Goal: Task Accomplishment & Management: Complete application form

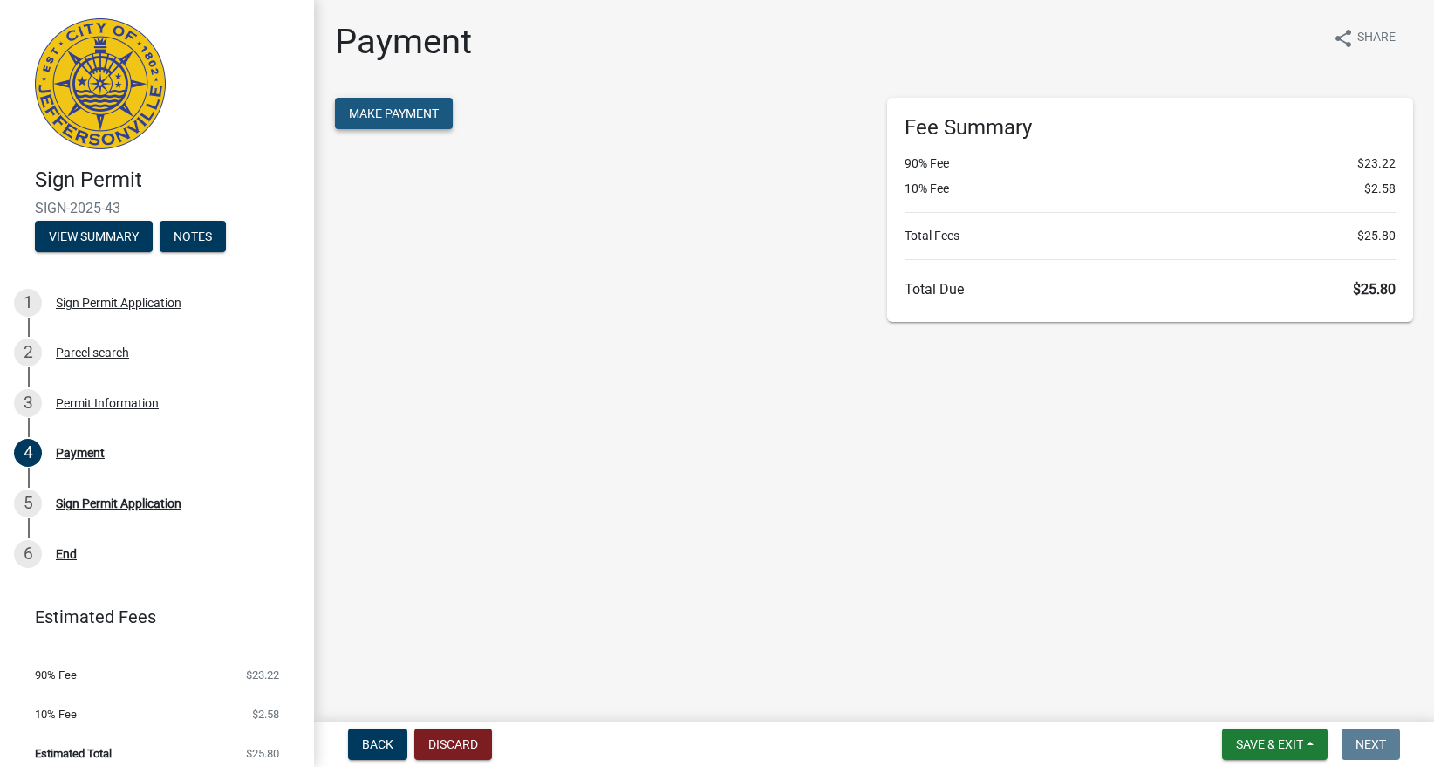
click at [407, 110] on span "Make Payment" at bounding box center [394, 113] width 90 height 14
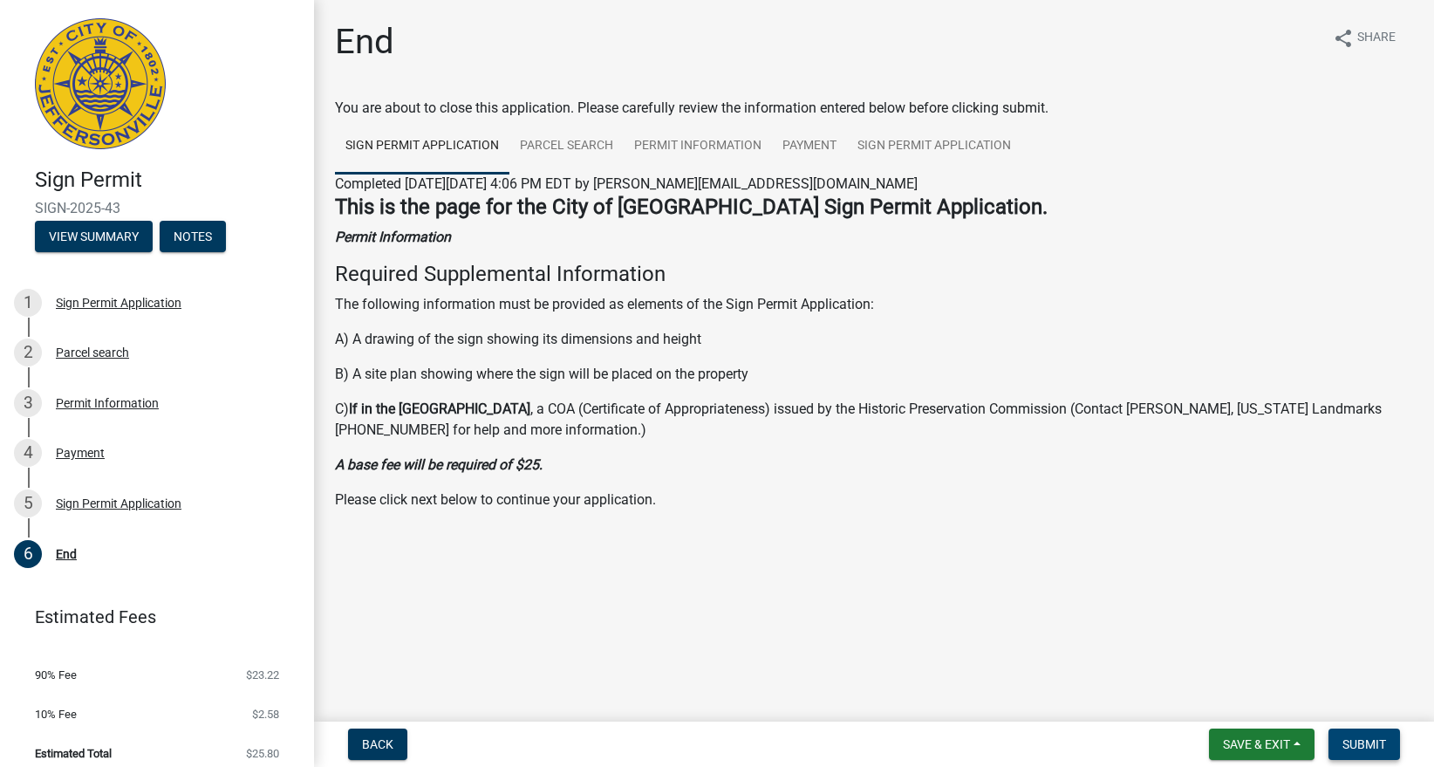
click at [1365, 751] on span "Submit" at bounding box center [1365, 744] width 44 height 14
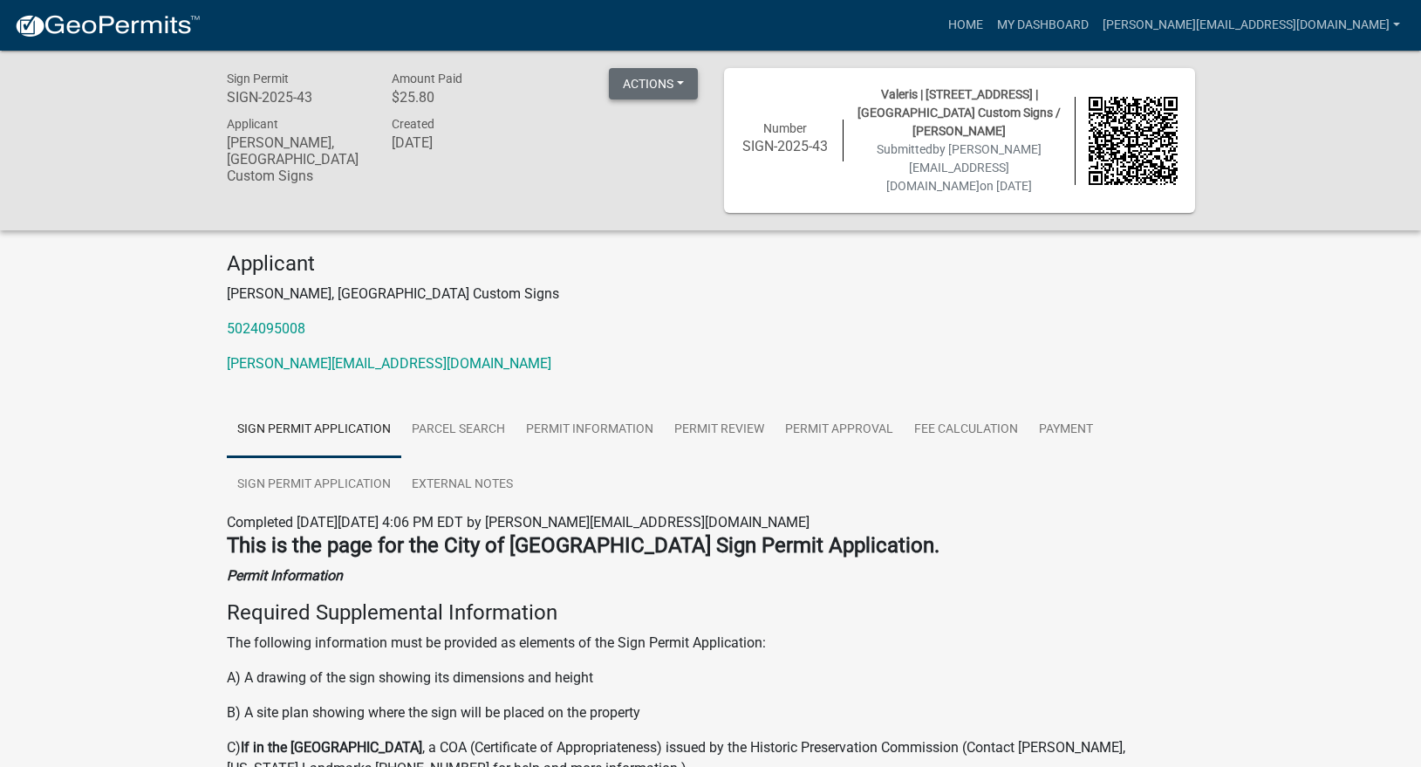
click at [687, 91] on button "Actions" at bounding box center [653, 83] width 89 height 31
click at [660, 171] on link "Printer Friendly" at bounding box center [679, 171] width 140 height 42
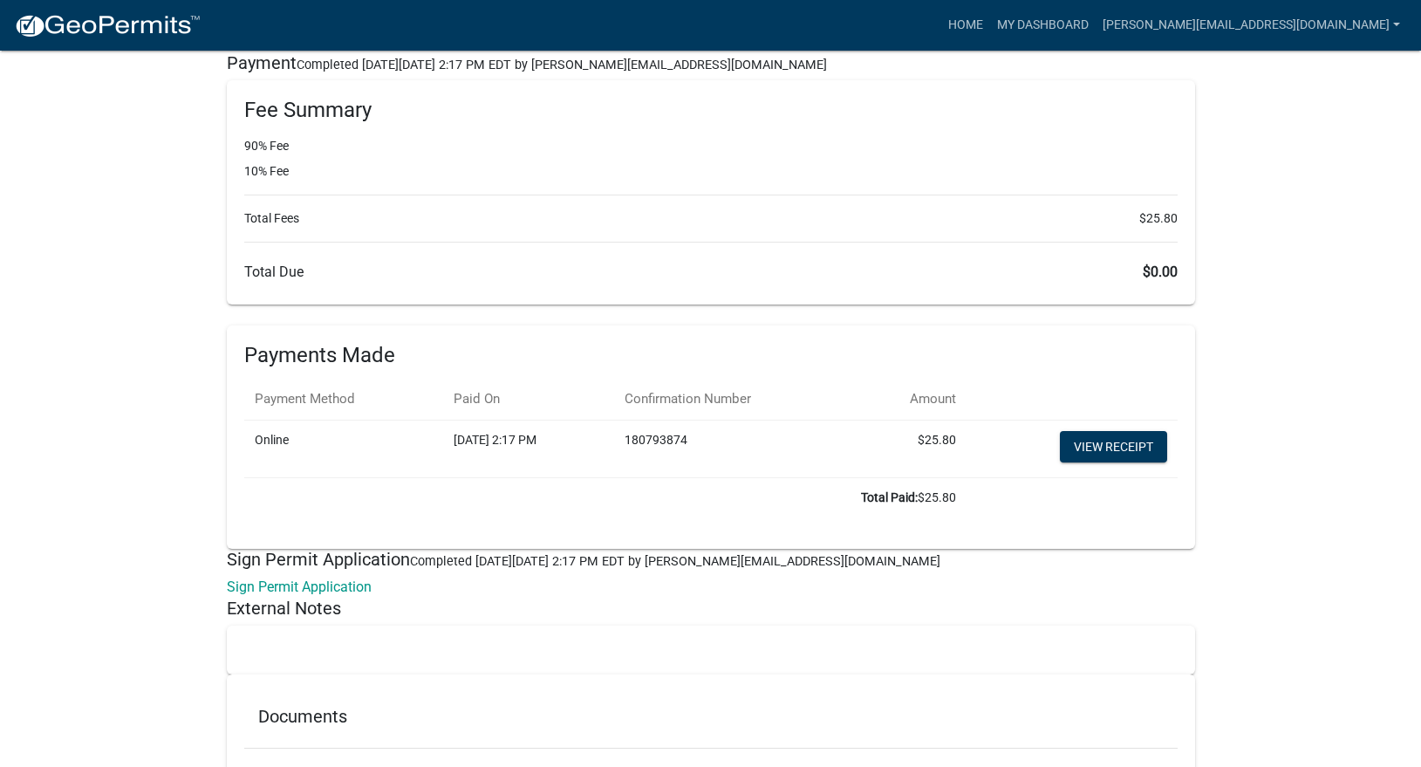
scroll to position [5627, 0]
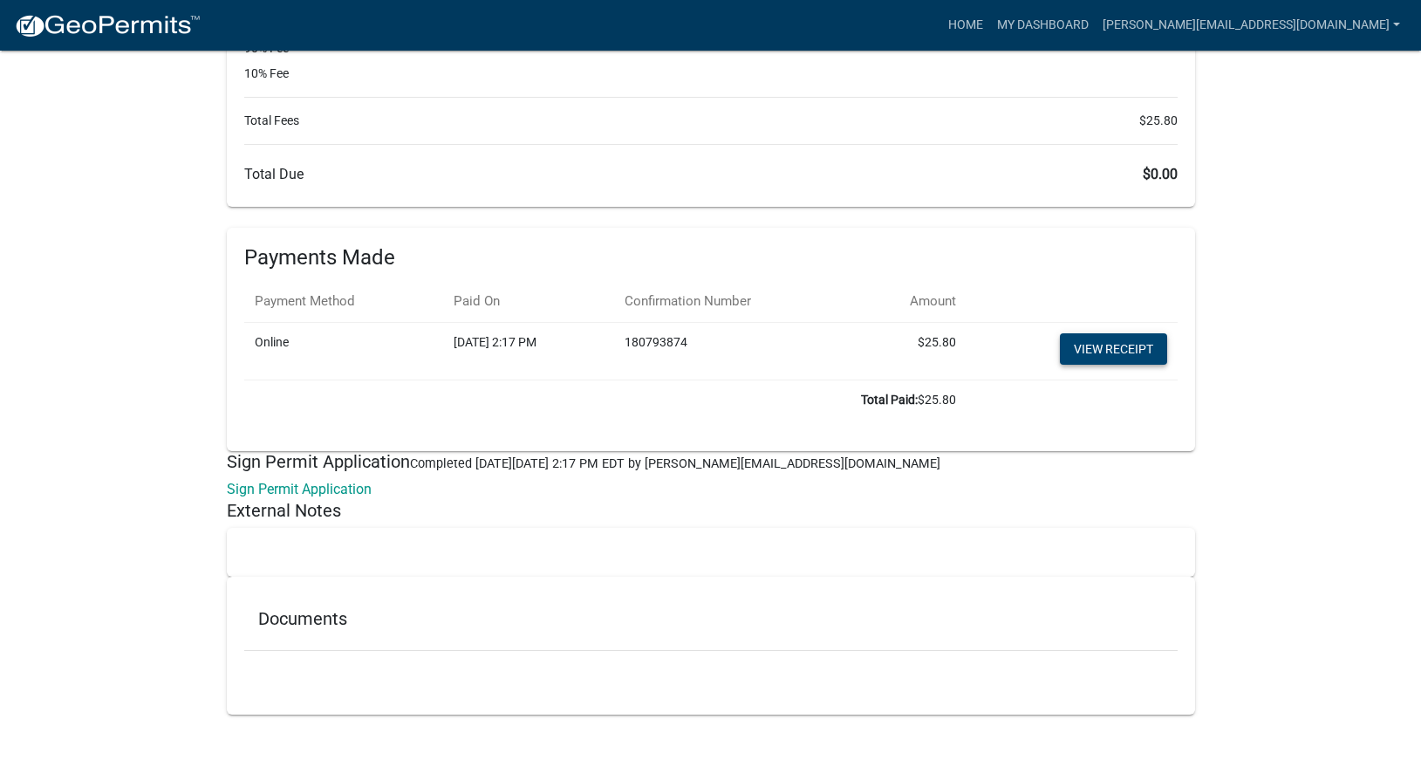
click at [1102, 351] on link "View receipt" at bounding box center [1113, 348] width 107 height 31
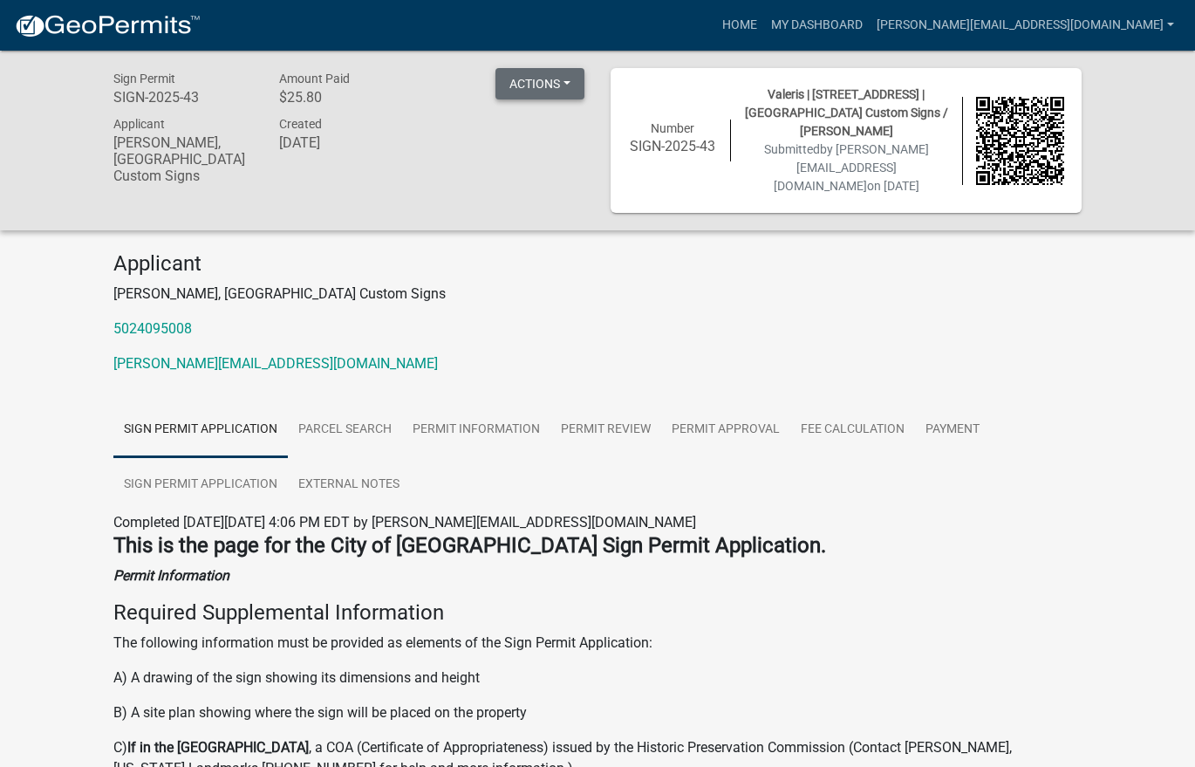
click at [535, 84] on button "Actions" at bounding box center [540, 83] width 89 height 31
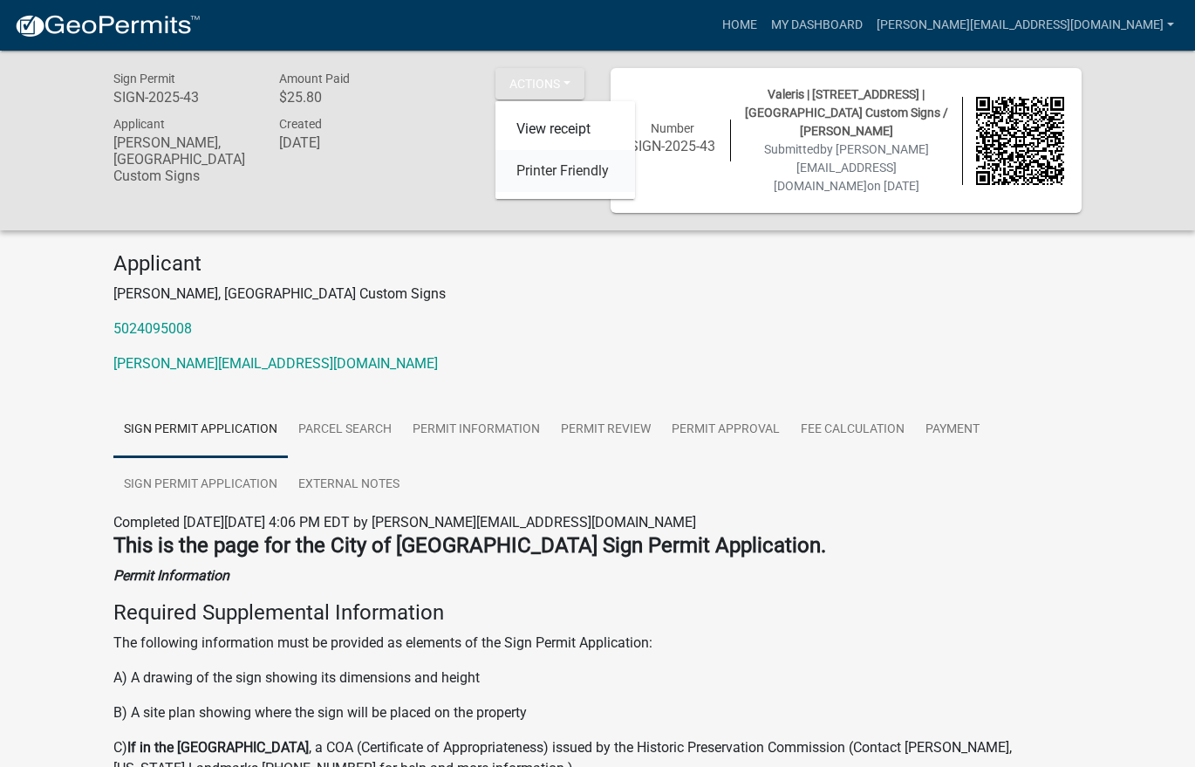
click at [554, 171] on link "Printer Friendly" at bounding box center [566, 171] width 140 height 42
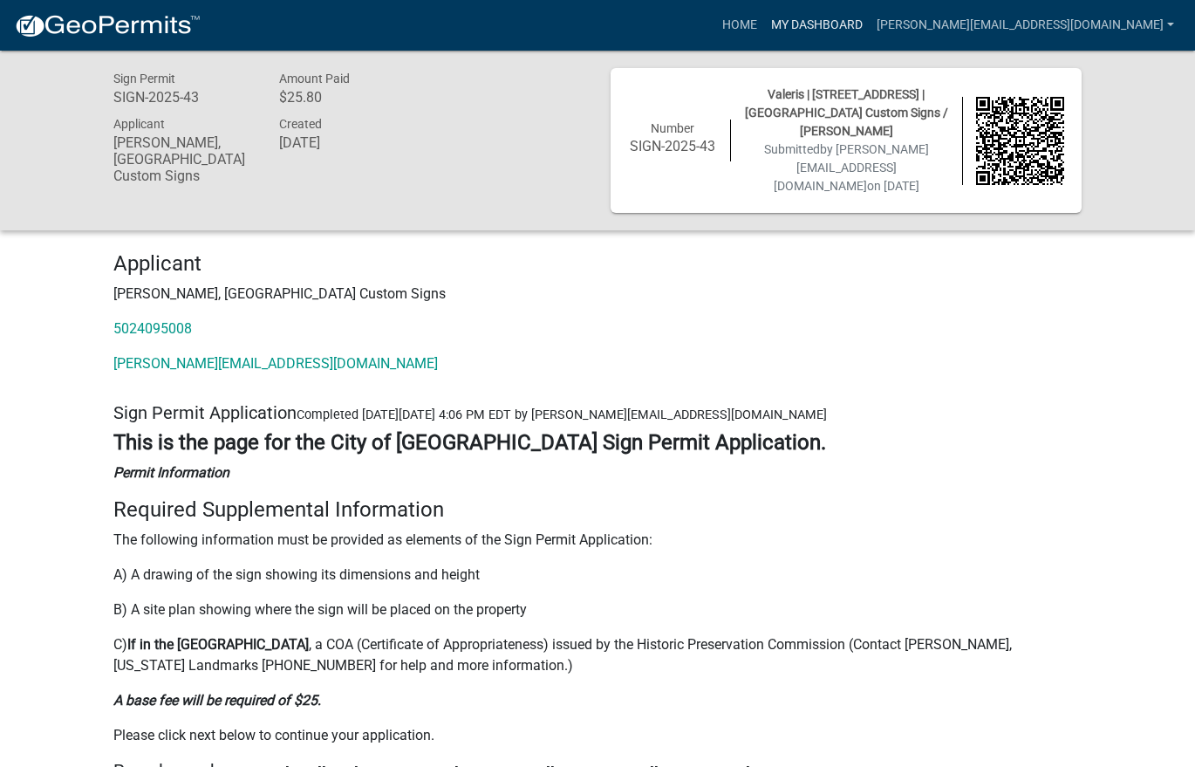
click at [870, 22] on link "My Dashboard" at bounding box center [817, 25] width 106 height 33
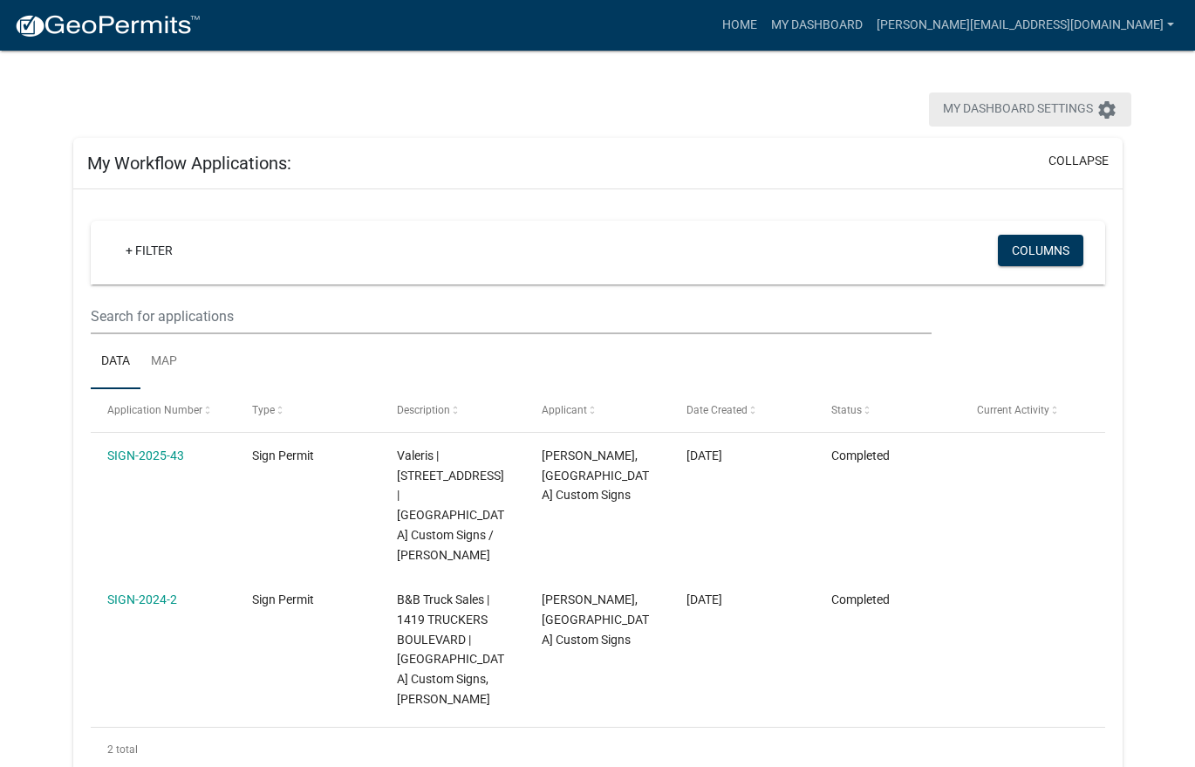
click at [990, 109] on span "My Dashboard Settings" at bounding box center [1018, 109] width 150 height 21
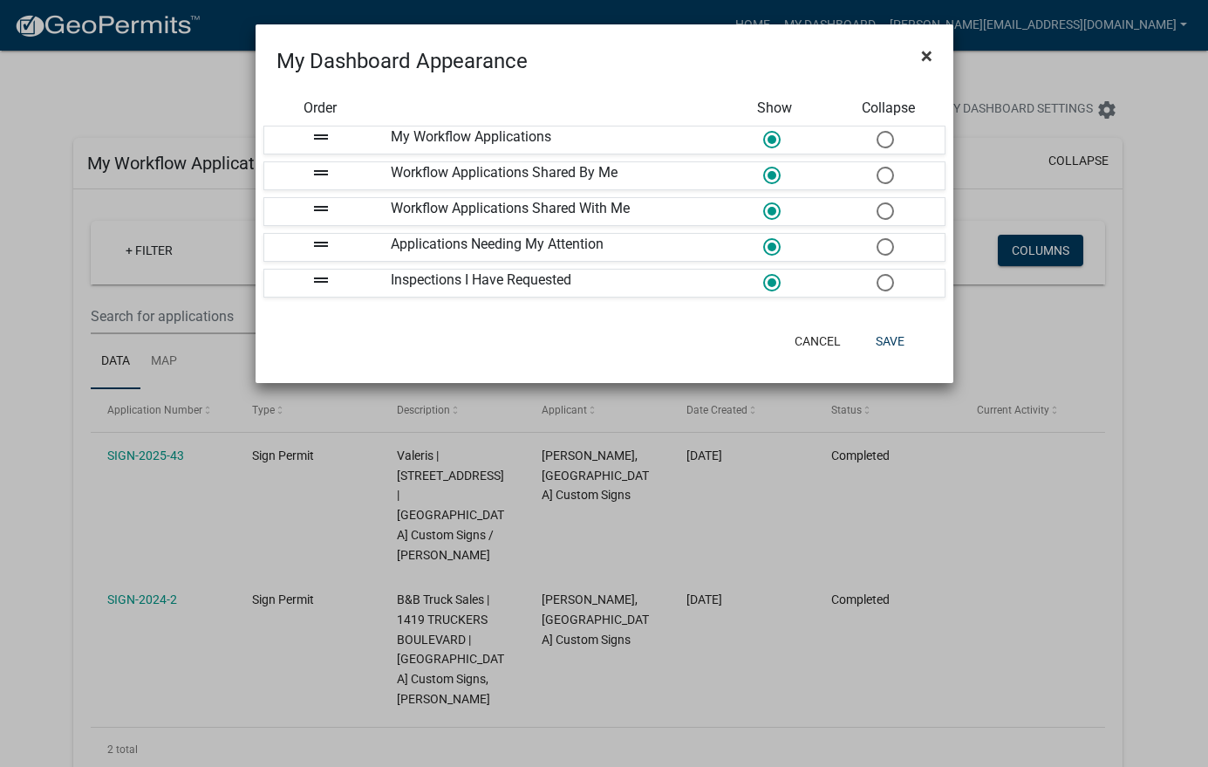
click at [918, 55] on button "×" at bounding box center [926, 55] width 39 height 49
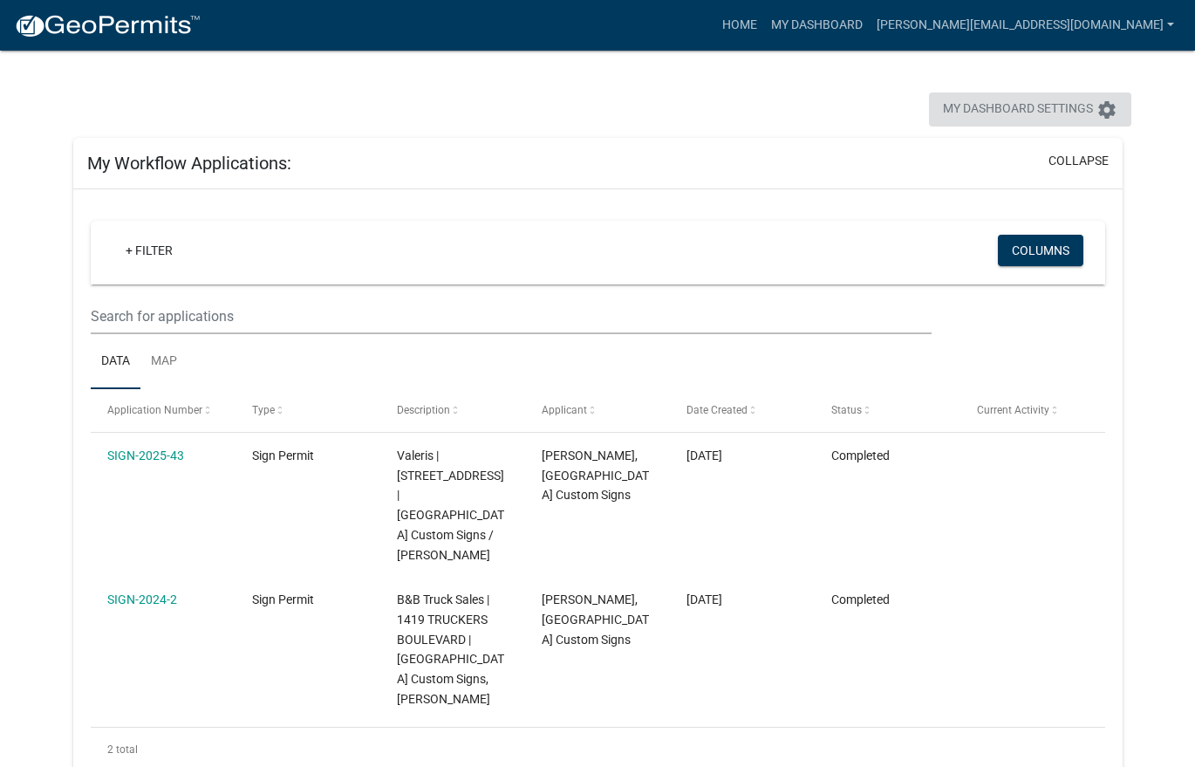
click at [1027, 102] on span "My Dashboard Settings" at bounding box center [1018, 109] width 150 height 21
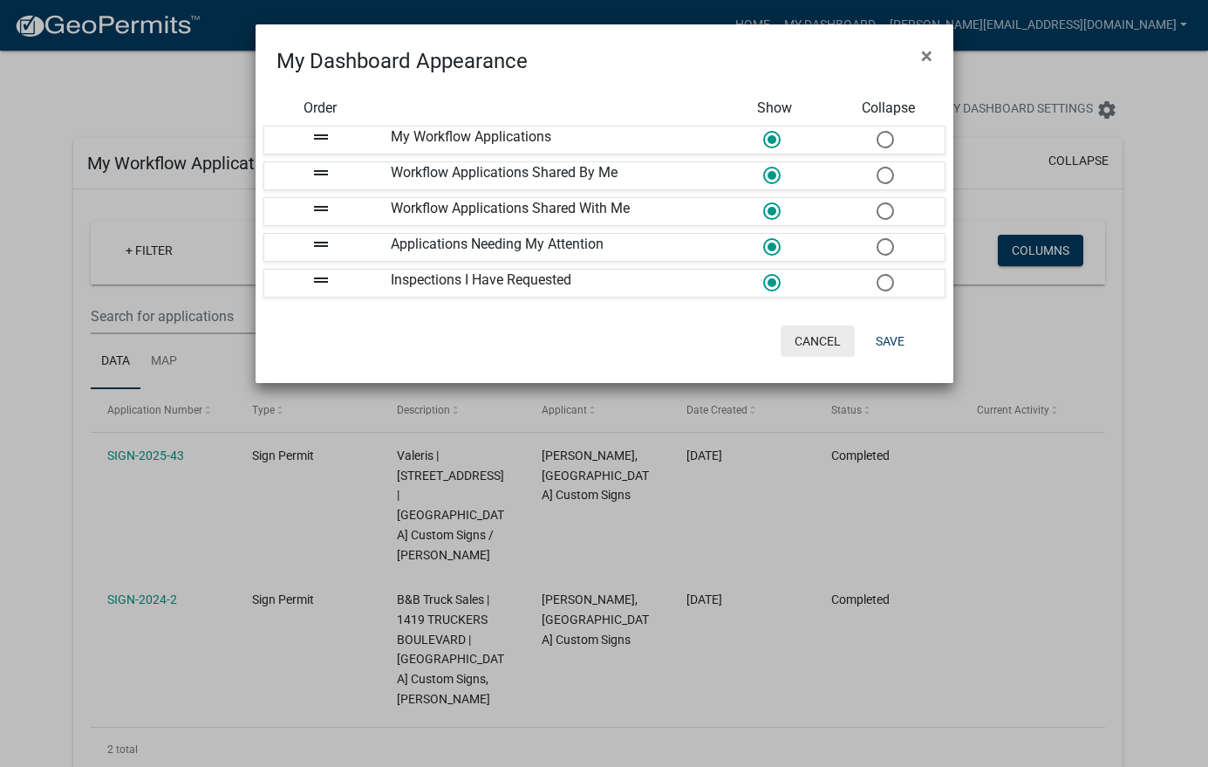
click at [813, 348] on button "Cancel" at bounding box center [818, 340] width 74 height 31
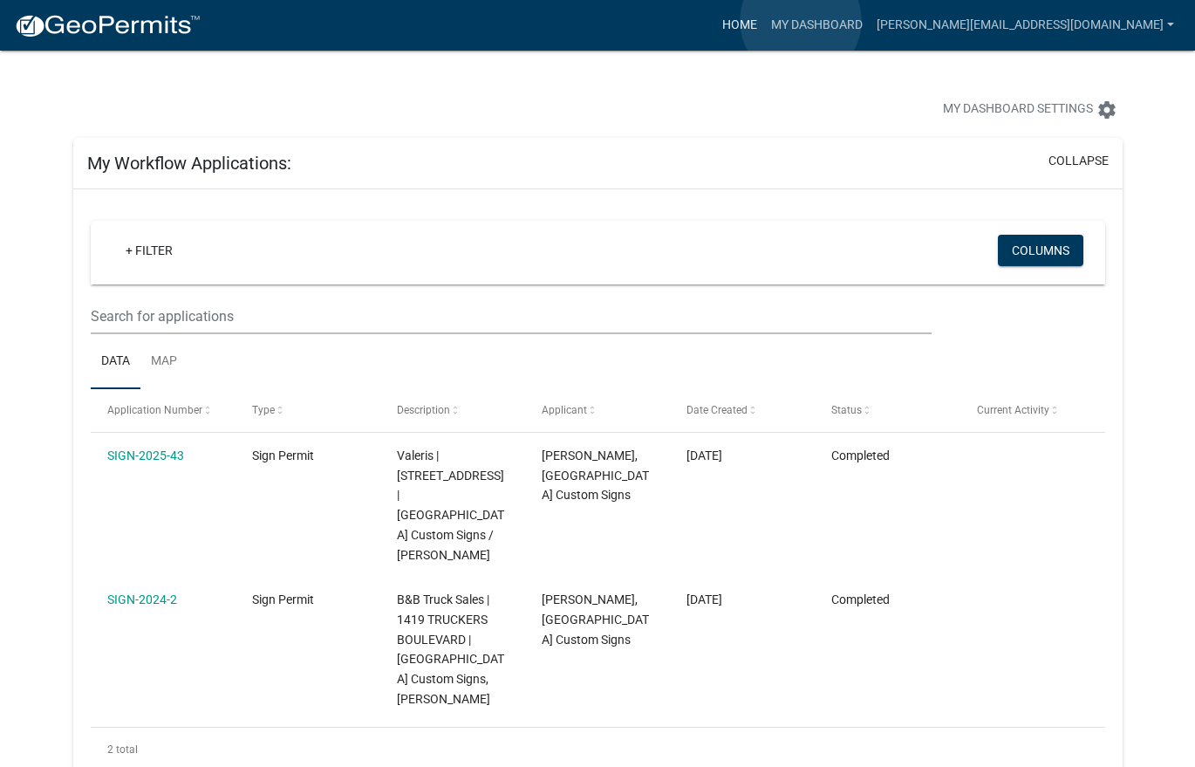
click at [764, 21] on link "Home" at bounding box center [739, 25] width 49 height 33
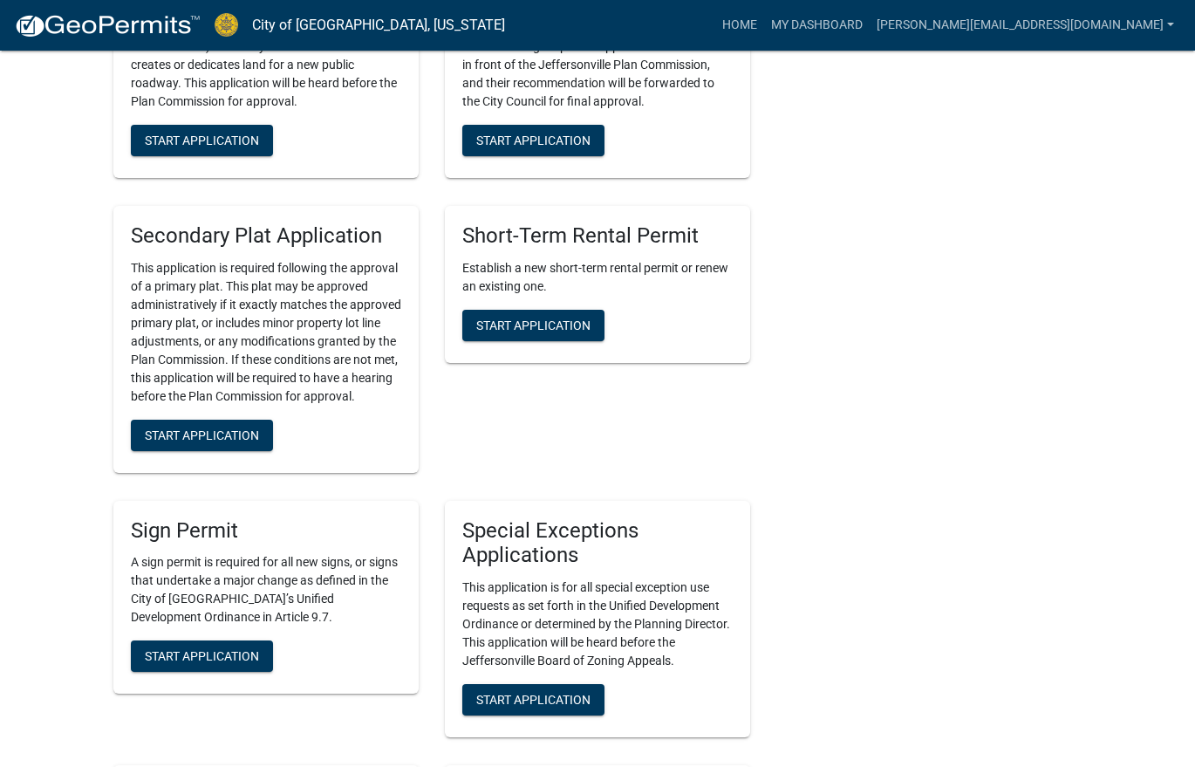
scroll to position [2792, 0]
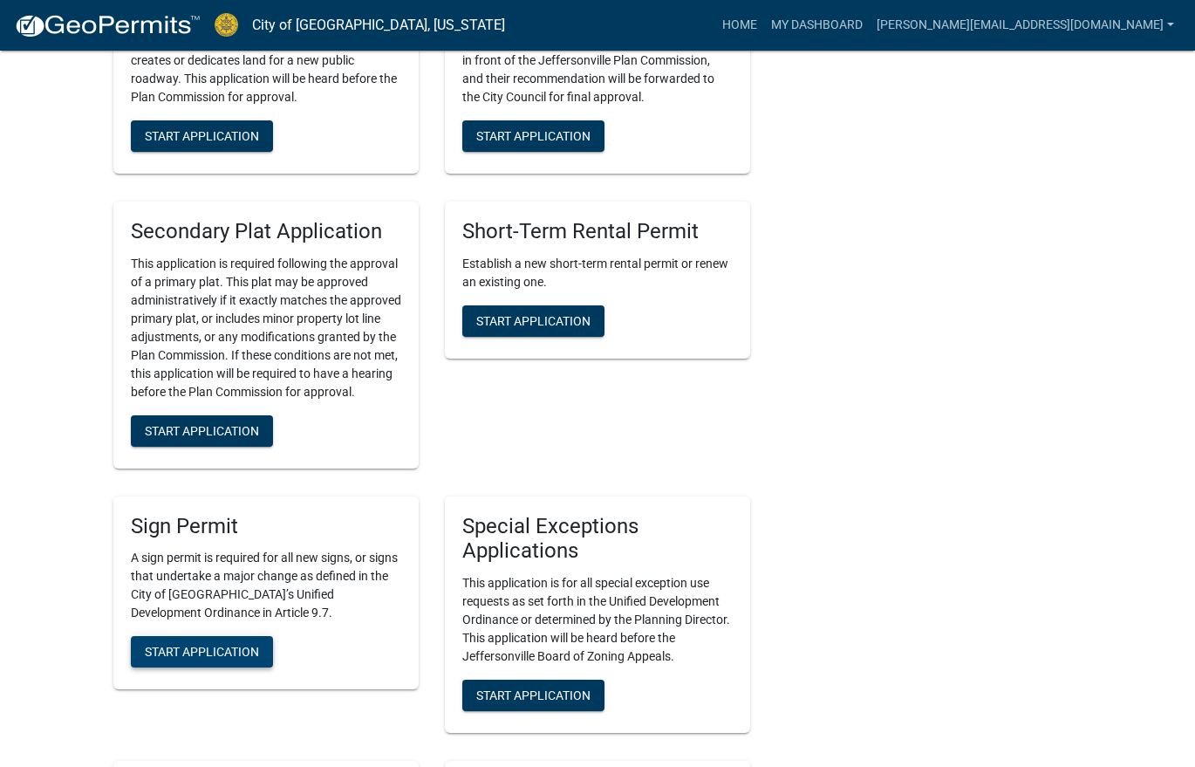
click at [190, 636] on button "Start Application" at bounding box center [202, 651] width 142 height 31
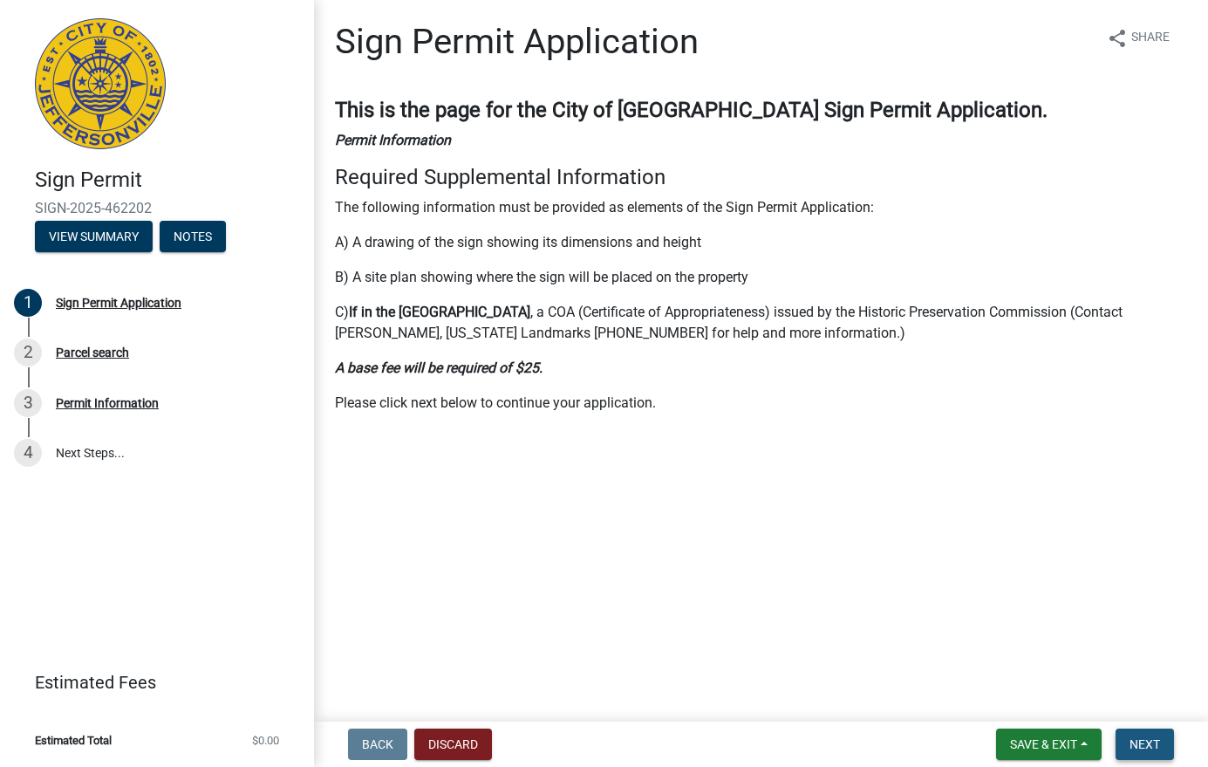
click at [1151, 742] on span "Next" at bounding box center [1145, 744] width 31 height 14
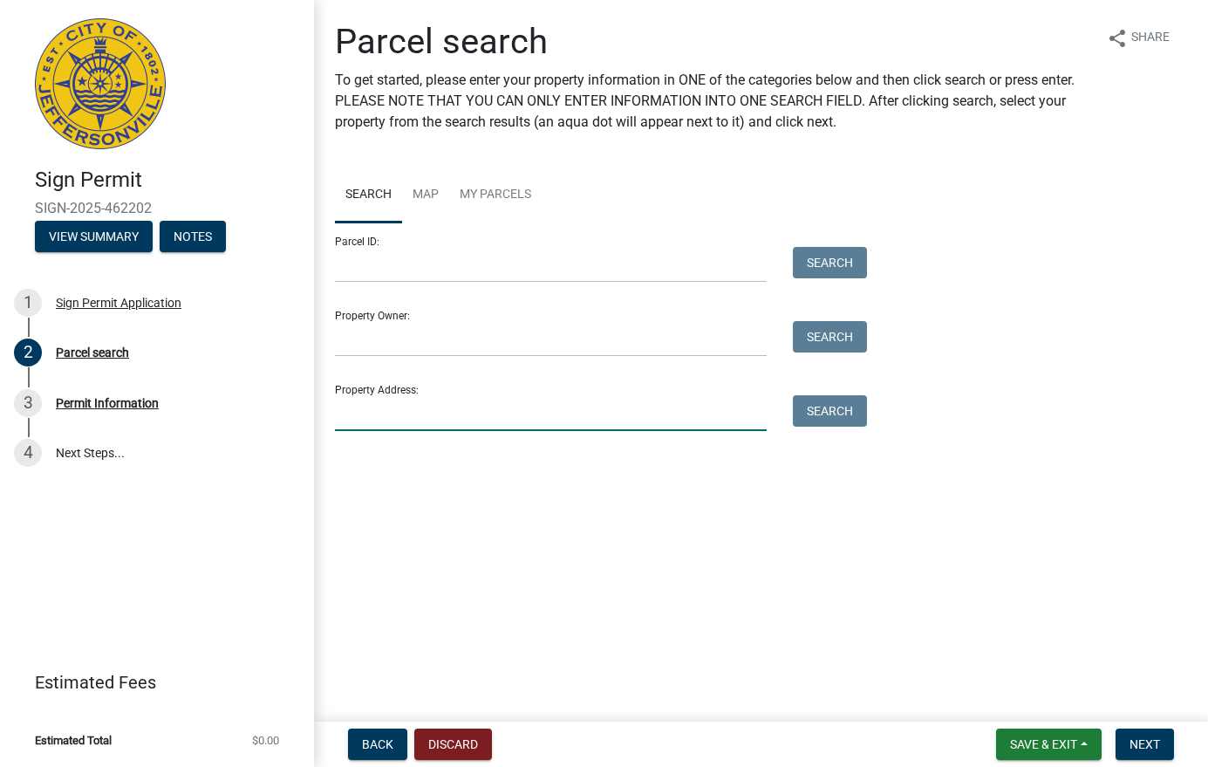
click at [390, 403] on input "Property Address:" at bounding box center [551, 413] width 432 height 36
paste input "[STREET_ADDRESS]"
click at [826, 414] on button "Search" at bounding box center [830, 410] width 74 height 31
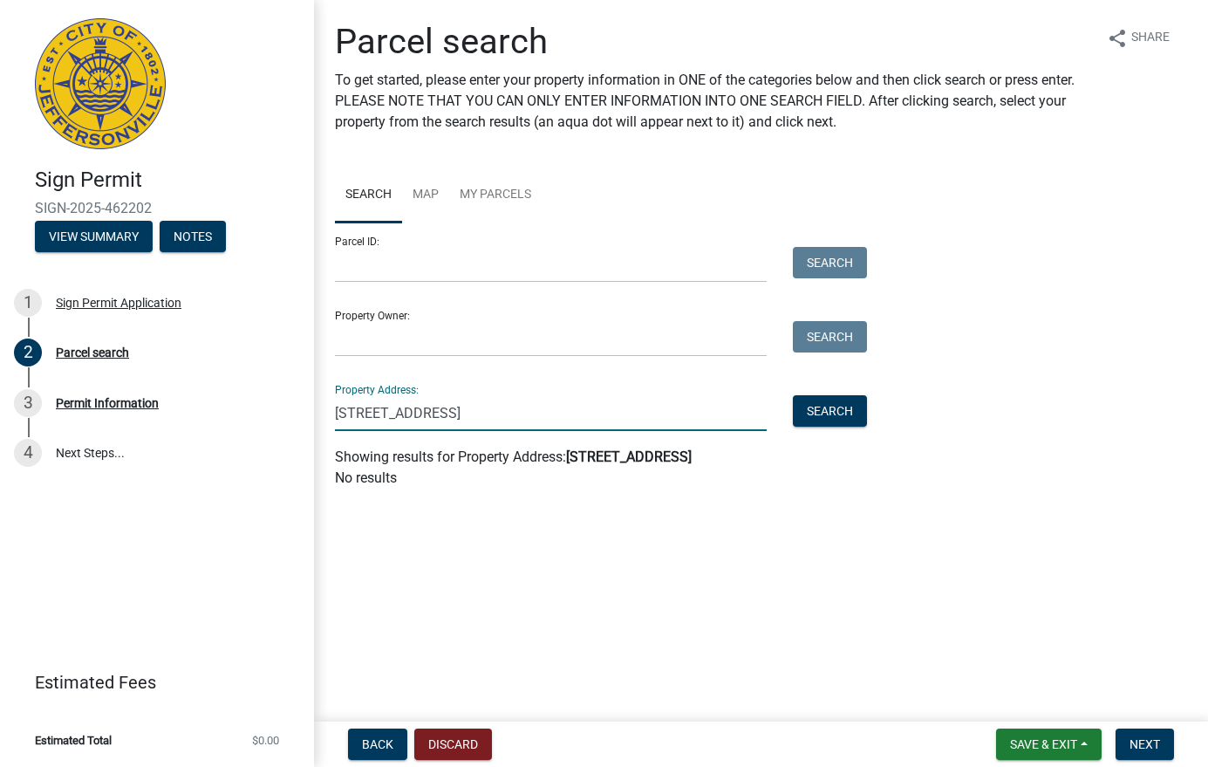
click at [584, 409] on input "[STREET_ADDRESS]" at bounding box center [551, 413] width 432 height 36
type input "[STREET_ADDRESS]"
click at [838, 414] on button "Search" at bounding box center [830, 410] width 74 height 31
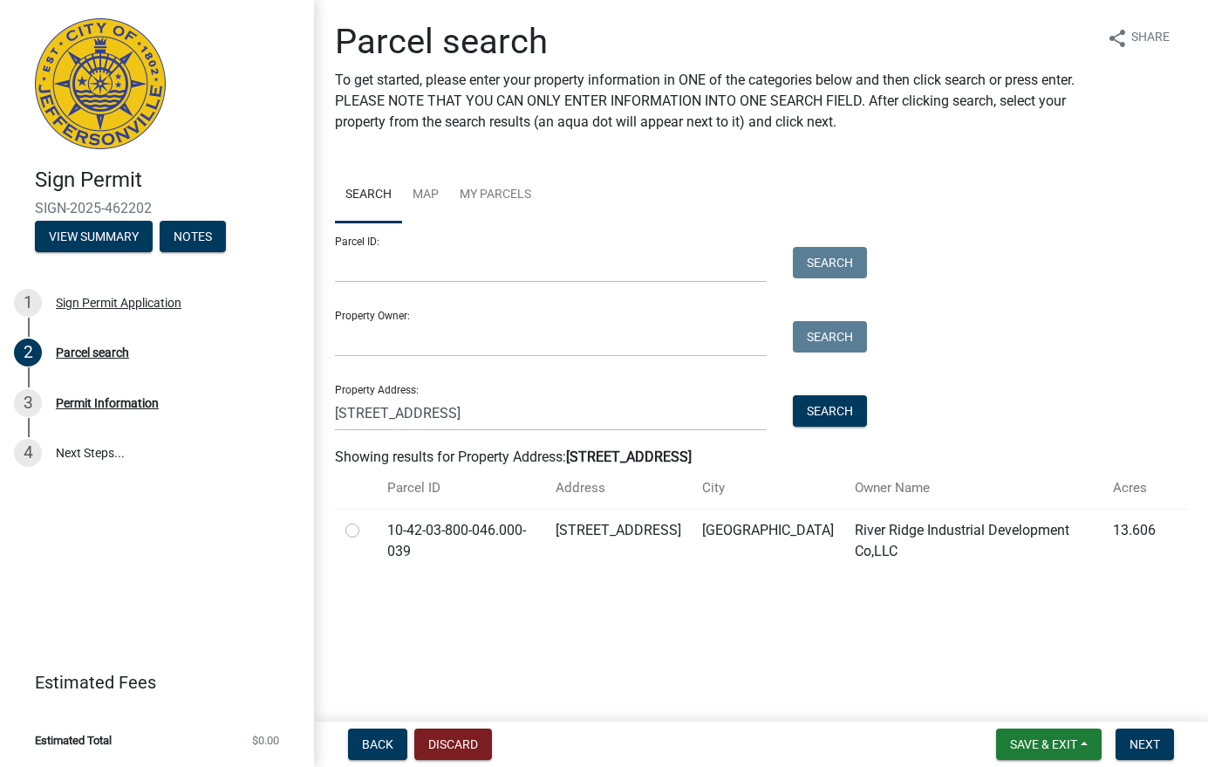
click at [366, 520] on label at bounding box center [366, 520] width 0 height 0
click at [366, 530] on input "radio" at bounding box center [371, 525] width 11 height 11
radio input "true"
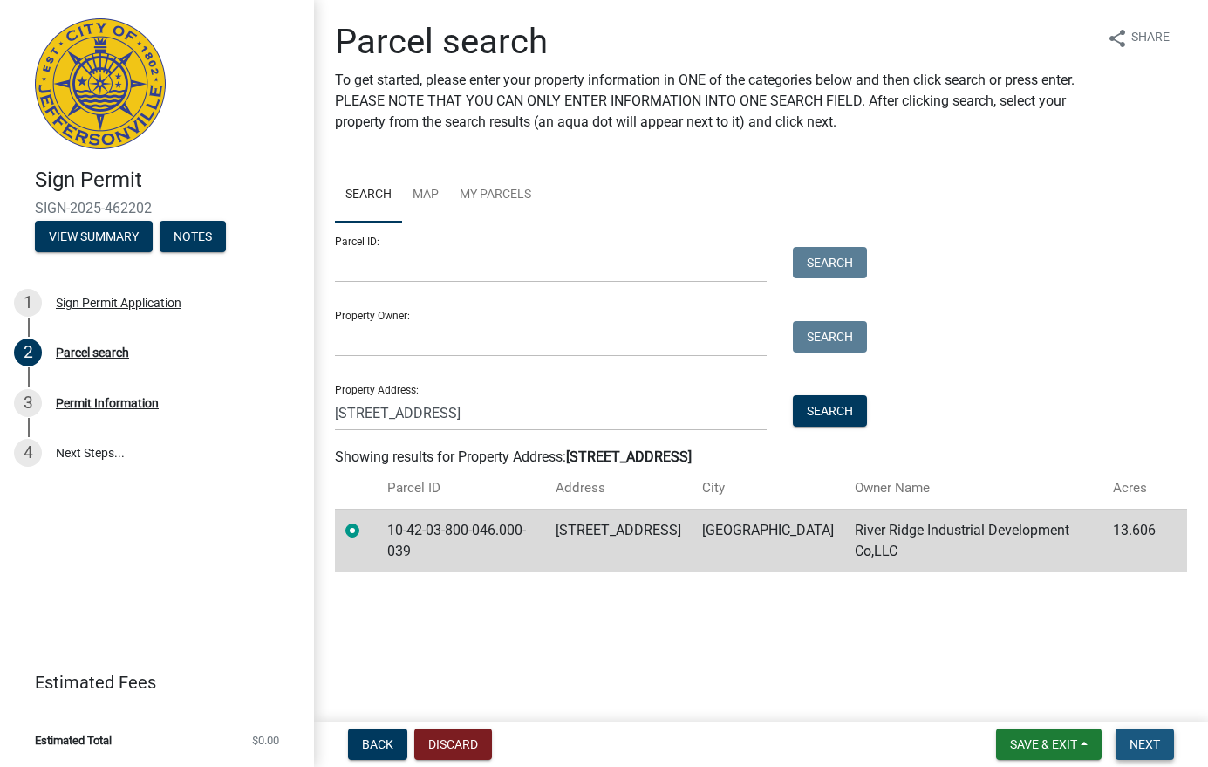
click at [1145, 745] on span "Next" at bounding box center [1145, 744] width 31 height 14
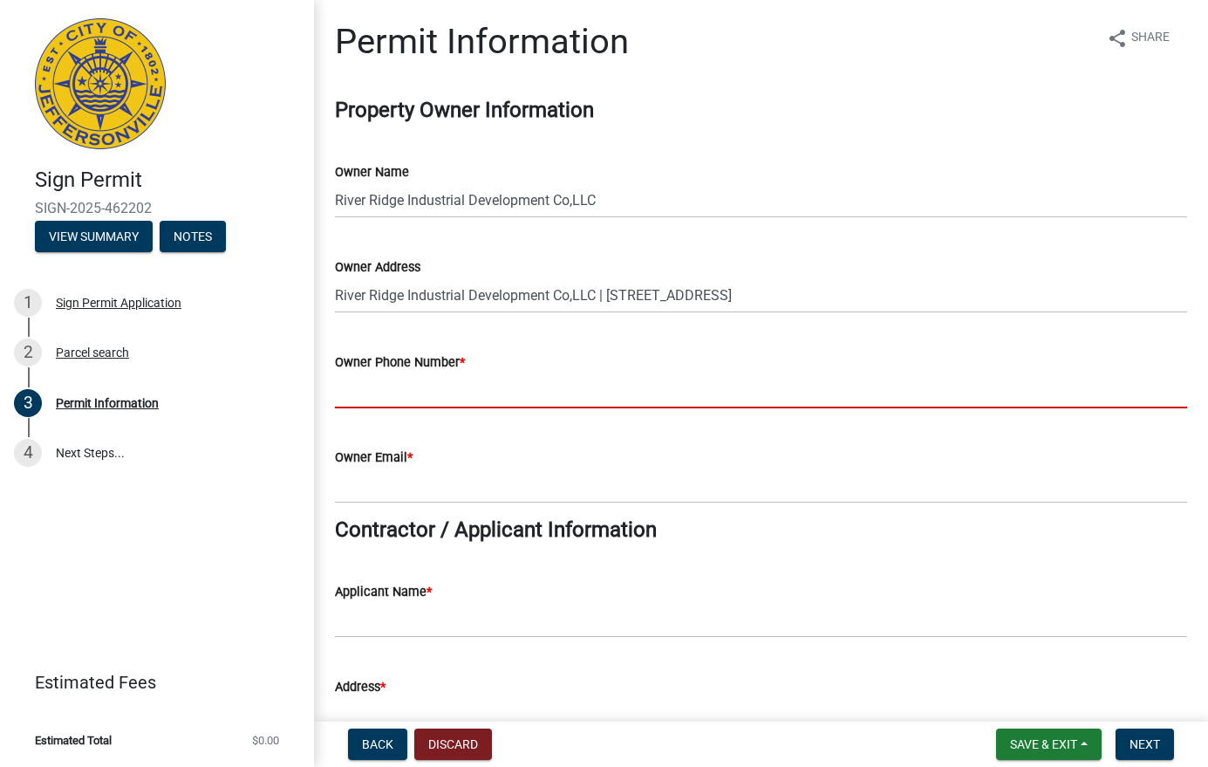
click at [387, 385] on input "Owner Phone Number *" at bounding box center [761, 391] width 852 height 36
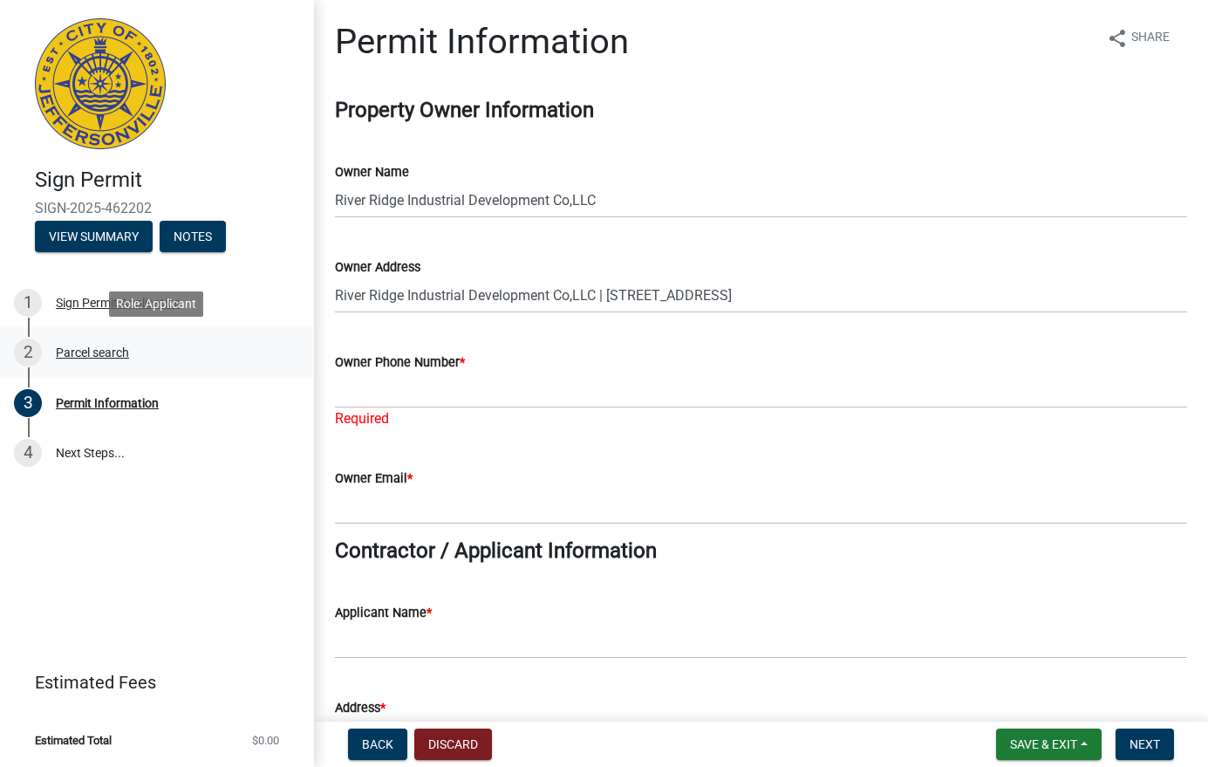
click at [82, 346] on div "Parcel search" at bounding box center [92, 352] width 73 height 12
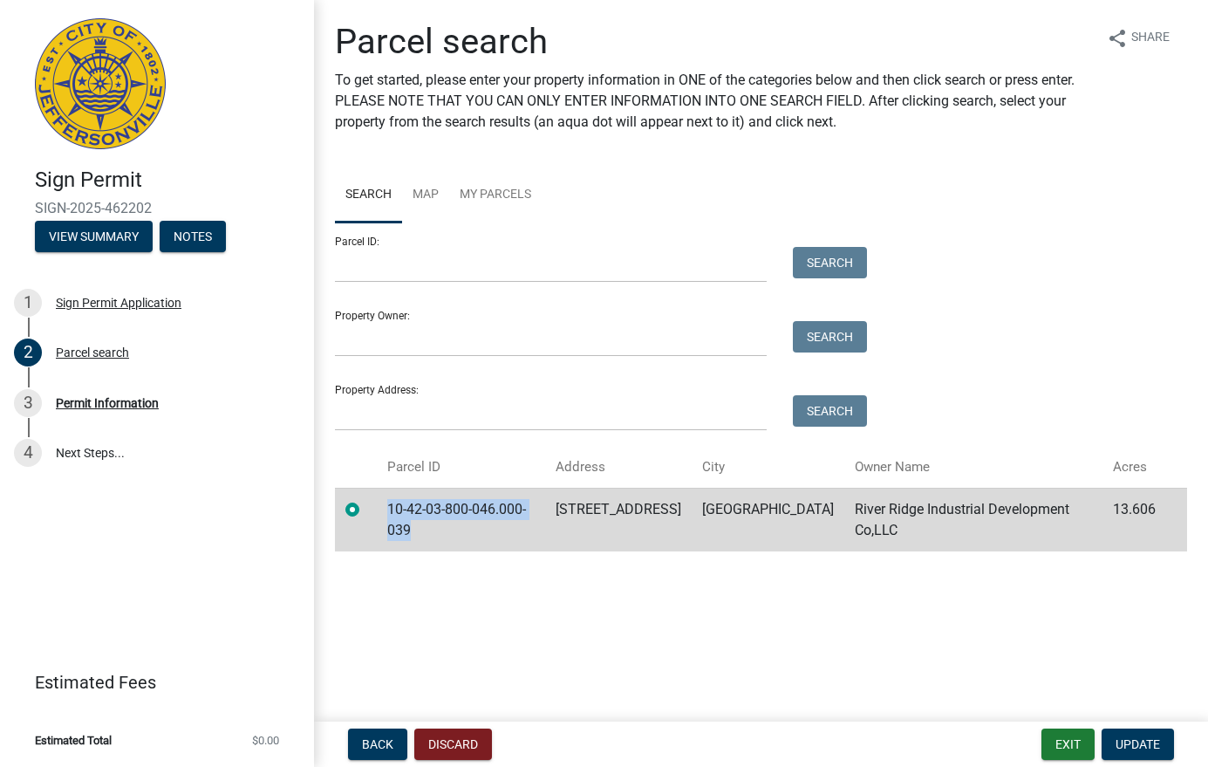
drag, startPoint x: 556, startPoint y: 510, endPoint x: 379, endPoint y: 505, distance: 177.2
click at [352, 496] on tr "10-42-03-800-046.000-039 [STREET_ADDRESS] JEFFERSONVILLE River Ridge Industrial…" at bounding box center [761, 520] width 852 height 64
copy td "10-42-03-800-046.000-039"
